Goal: Check status

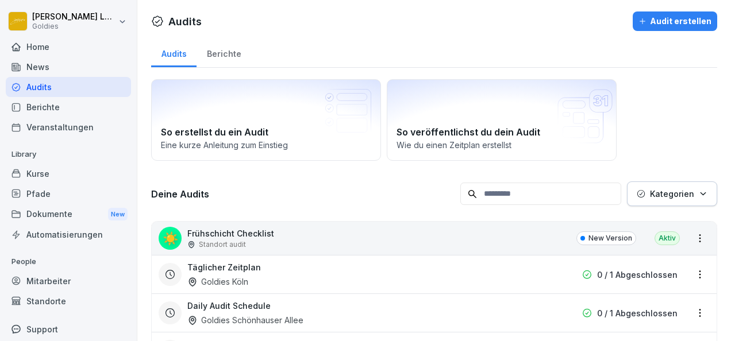
scroll to position [1107, 0]
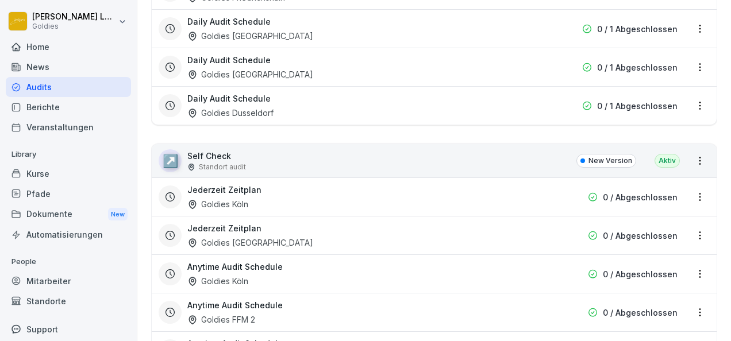
click at [43, 90] on div "Audits" at bounding box center [68, 87] width 125 height 20
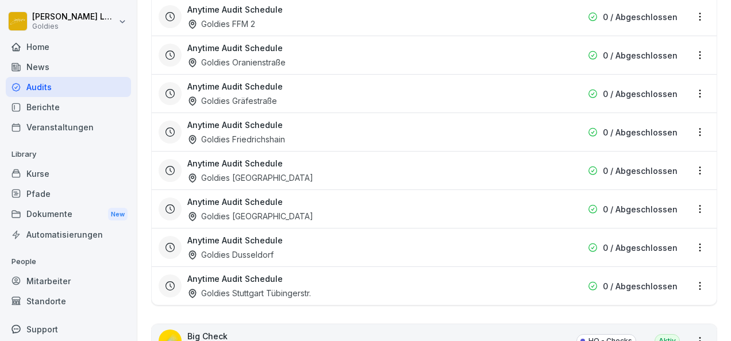
scroll to position [1559, 0]
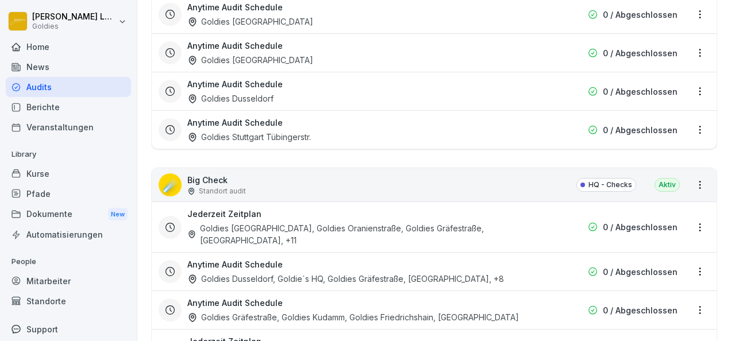
click at [230, 226] on div "Goldies [GEOGRAPHIC_DATA], Goldies Oranienstraße, Goldies Gräfestraße, [GEOGRAP…" at bounding box center [360, 234] width 346 height 24
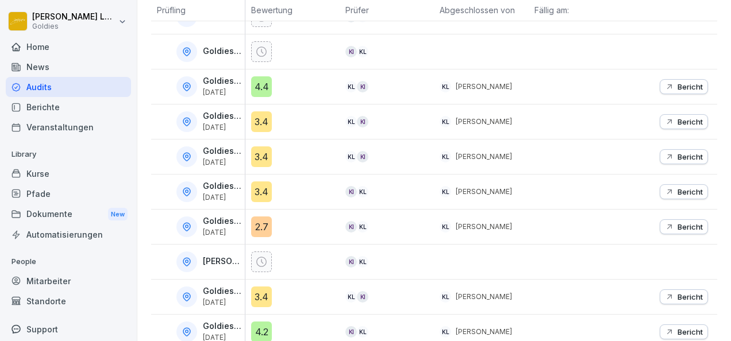
scroll to position [245, 0]
click at [665, 118] on icon "button" at bounding box center [669, 122] width 9 height 9
